Goal: Information Seeking & Learning: Learn about a topic

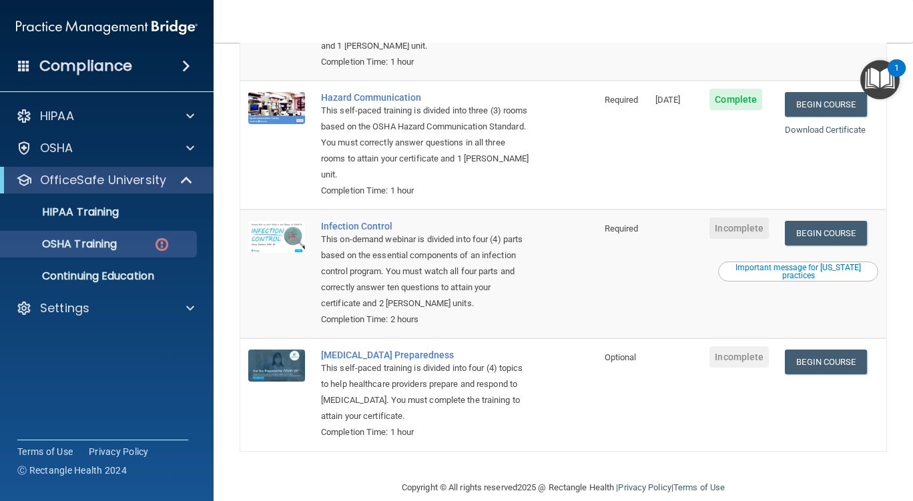
scroll to position [273, 0]
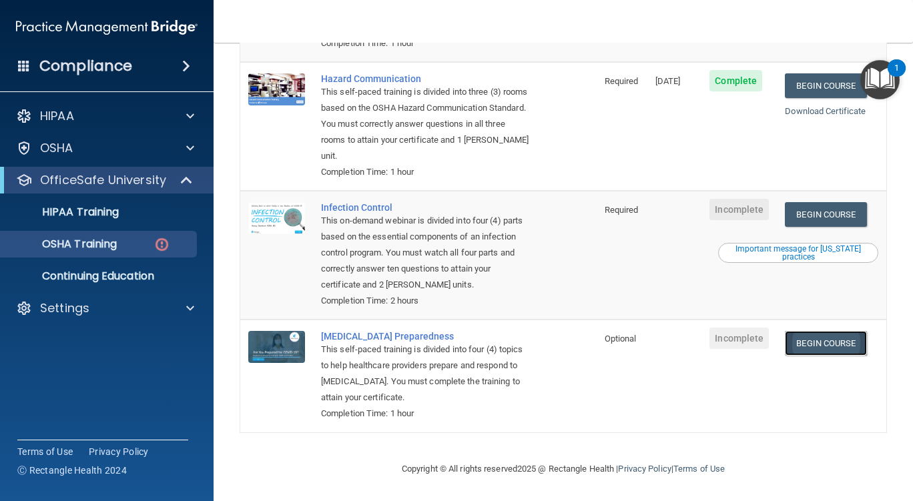
click at [803, 336] on link "Begin Course" at bounding box center [825, 343] width 81 height 25
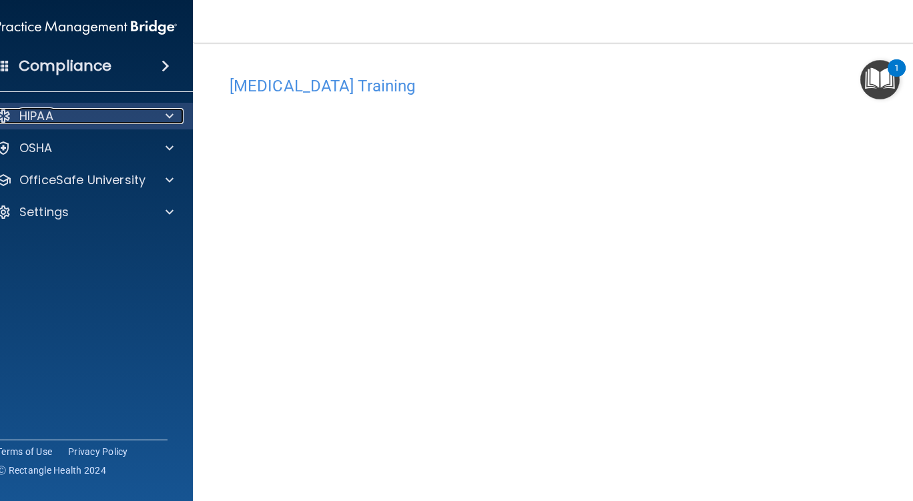
click at [166, 116] on span at bounding box center [170, 116] width 8 height 16
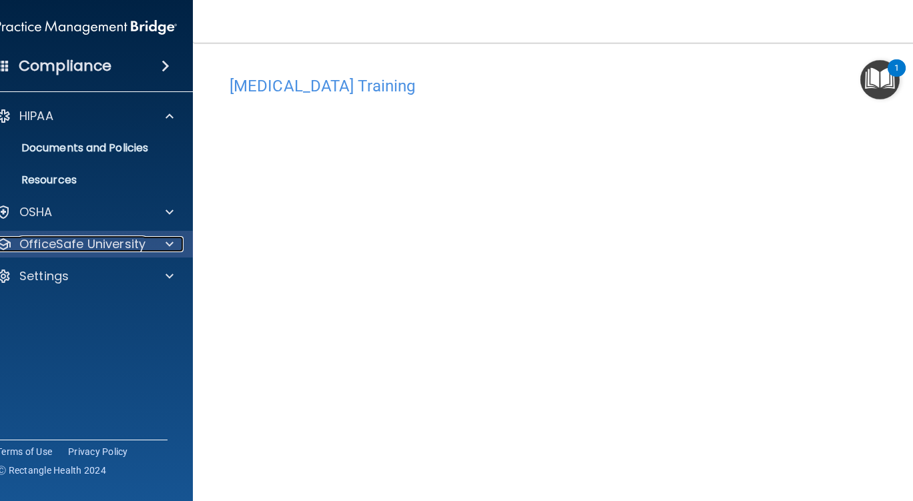
click at [81, 242] on p "OfficeSafe University" at bounding box center [82, 244] width 126 height 16
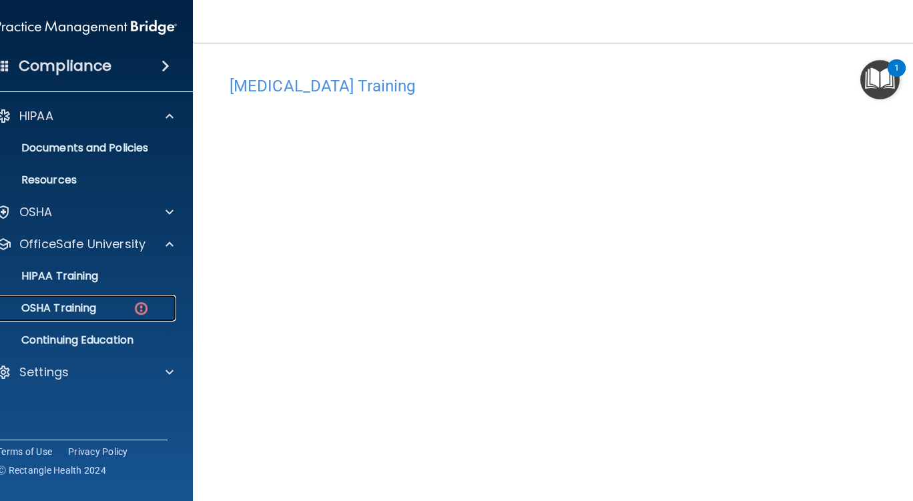
click at [82, 304] on p "OSHA Training" at bounding box center [42, 308] width 108 height 13
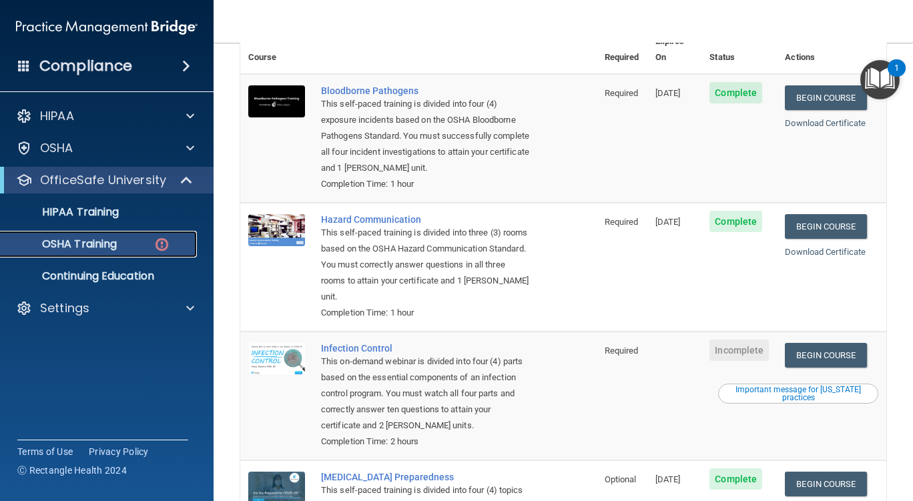
scroll to position [176, 0]
